Goal: Information Seeking & Learning: Check status

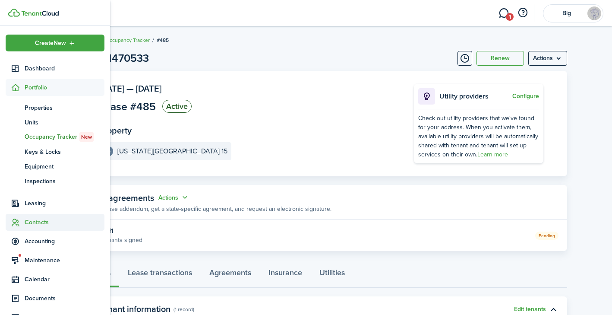
click at [39, 220] on span "Contacts" at bounding box center [65, 222] width 80 height 9
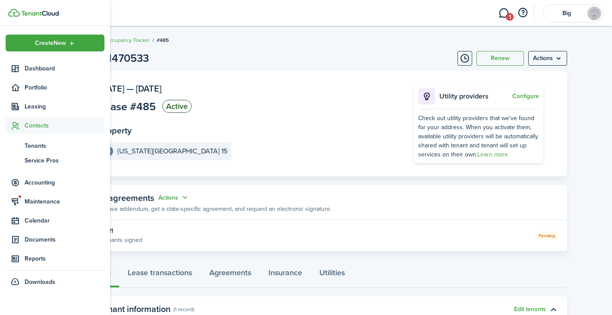
click at [35, 126] on span "Contacts" at bounding box center [65, 125] width 80 height 9
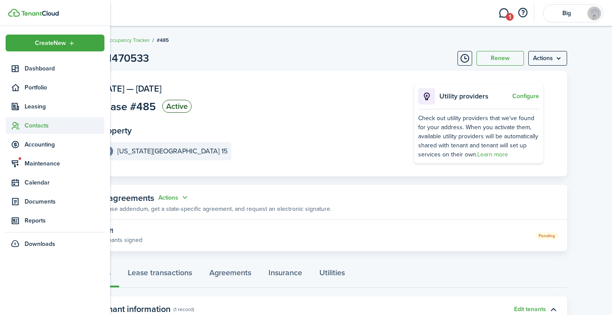
click at [31, 125] on span "Contacts" at bounding box center [65, 125] width 80 height 9
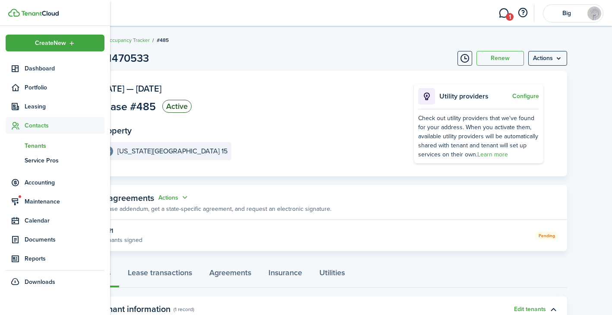
click at [33, 143] on span "Tenants" at bounding box center [65, 145] width 80 height 9
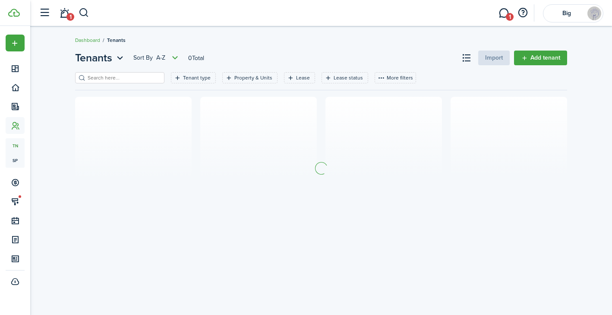
click at [124, 76] on input "search" at bounding box center [123, 78] width 76 height 8
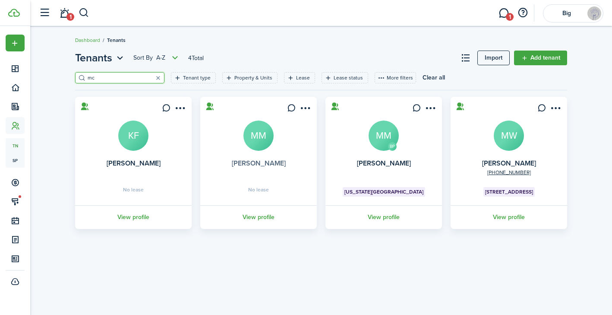
type input "mc"
click at [262, 160] on link "[PERSON_NAME]" at bounding box center [259, 163] width 54 height 10
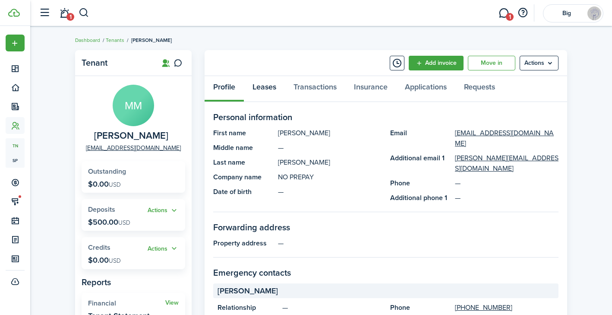
click at [264, 92] on link "Leases" at bounding box center [264, 89] width 41 height 26
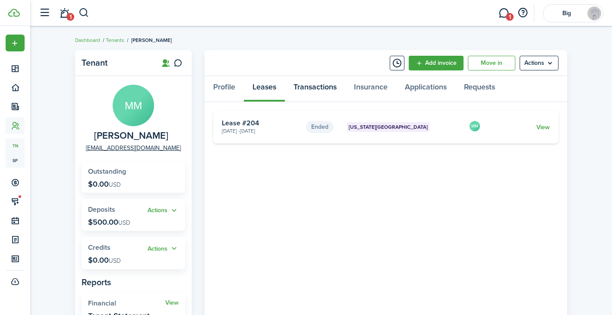
click at [311, 85] on link "Transactions" at bounding box center [315, 89] width 60 height 26
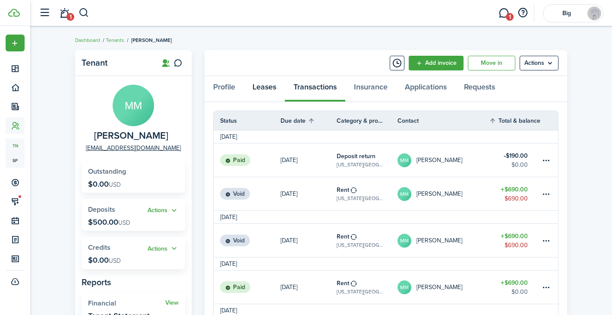
click at [270, 87] on link "Leases" at bounding box center [264, 89] width 41 height 26
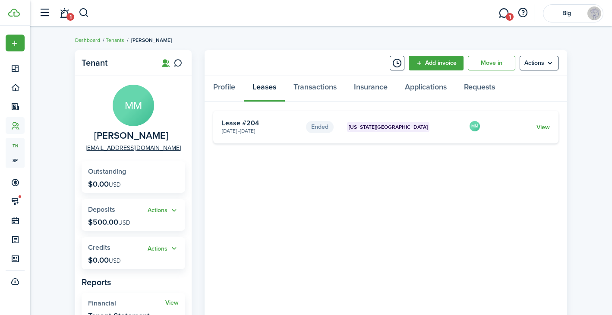
drag, startPoint x: 180, startPoint y: 135, endPoint x: 85, endPoint y: 136, distance: 95.0
click at [94, 136] on panel-main-description "[PERSON_NAME]" at bounding box center [133, 135] width 79 height 11
copy span "[PERSON_NAME]"
click at [306, 82] on link "Transactions" at bounding box center [315, 89] width 60 height 26
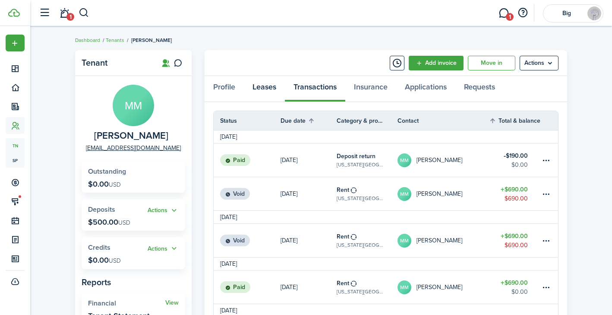
drag, startPoint x: 193, startPoint y: 131, endPoint x: 278, endPoint y: 89, distance: 95.6
click at [278, 89] on link "Leases" at bounding box center [264, 89] width 41 height 26
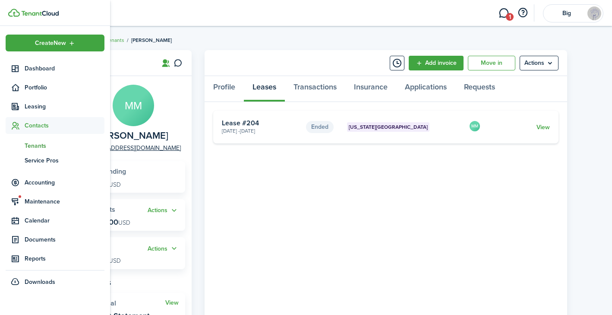
click at [16, 13] on img at bounding box center [14, 13] width 12 height 8
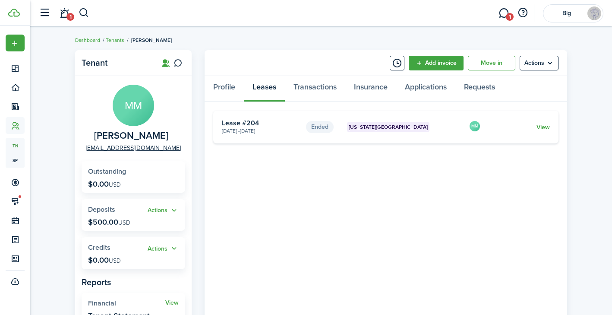
click at [283, 37] on breadcrumb "Dashboard Tenants [PERSON_NAME]" at bounding box center [321, 36] width 492 height 20
